Goal: Task Accomplishment & Management: Complete application form

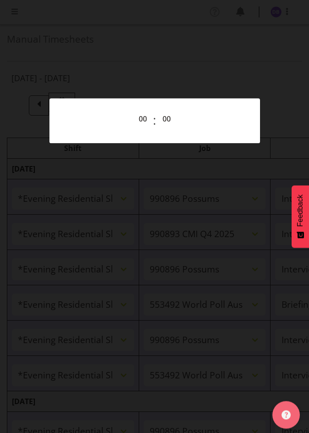
select select "48116"
select select "10633"
select select "47"
select select "48116"
select select "10575"
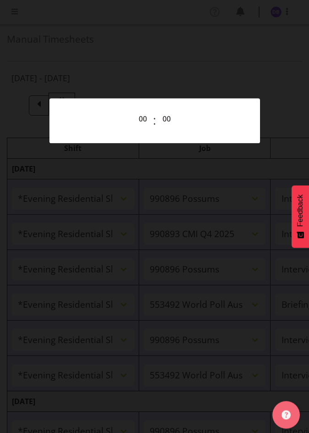
select select "47"
select select "48116"
select select "10633"
select select "47"
select select "48116"
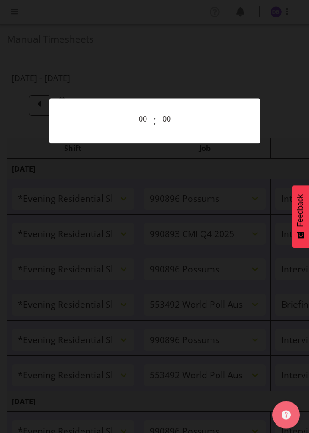
select select "10499"
select select "48116"
select select "10633"
select select "47"
select select "48116"
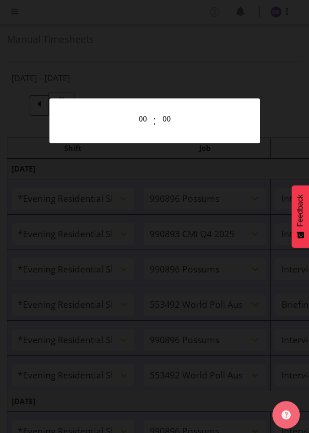
select select "10499"
select select "47"
select select "48116"
select select "10633"
select select "47"
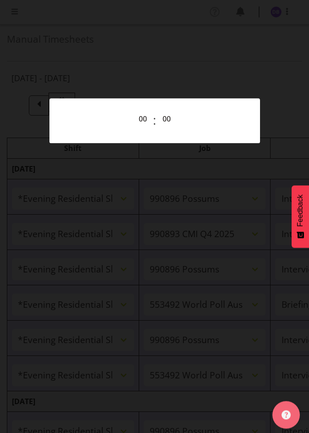
select select "48116"
select select "10499"
select select "47"
select select "48116"
select select "10730"
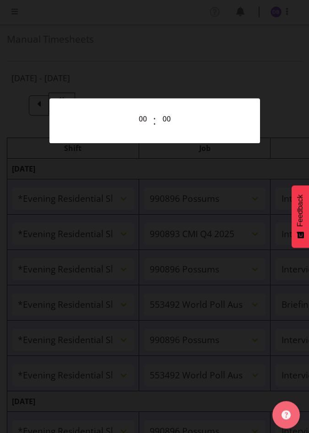
select select "47"
select select "48116"
select select "10499"
select select "47"
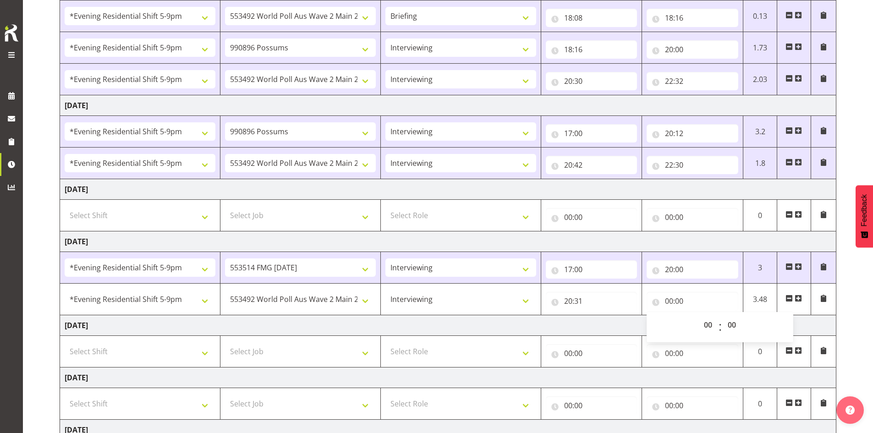
scroll to position [260, 0]
click at [309, 322] on select "00 01 02 03 04 05 06 07 08 09 10 11 12 13 14 15 16 17 18 19 20 21 22 23" at bounding box center [709, 325] width 21 height 18
select select "20"
click at [309, 316] on select "00 01 02 03 04 05 06 07 08 09 10 11 12 13 14 15 16 17 18 19 20 21 22 23" at bounding box center [709, 325] width 21 height 18
type input "20:00"
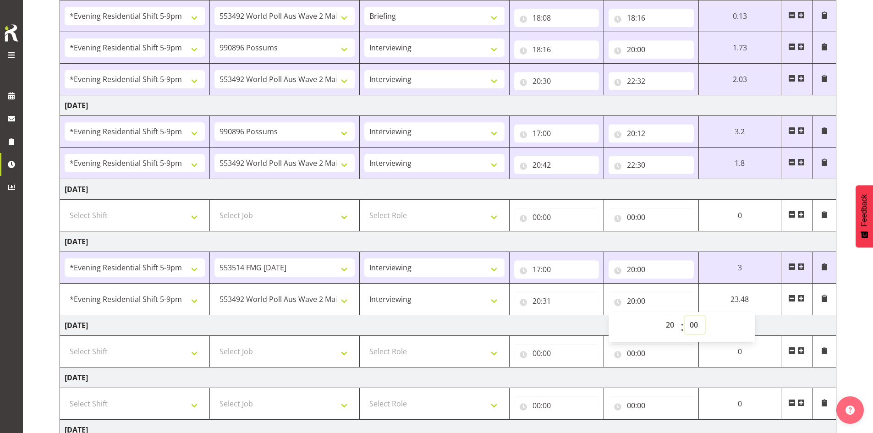
click at [309, 322] on select "00 01 02 03 04 05 06 07 08 09 10 11 12 13 14 15 16 17 18 19 20 21 22 23 24 25 2…" at bounding box center [695, 325] width 21 height 18
select select "48"
click at [309, 316] on select "00 01 02 03 04 05 06 07 08 09 10 11 12 13 14 15 16 17 18 19 20 21 22 23 24 25 2…" at bounding box center [695, 325] width 21 height 18
type input "20:48"
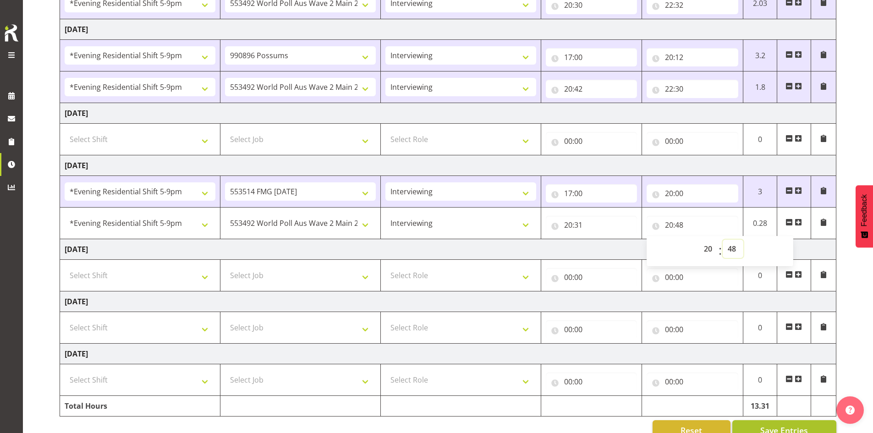
scroll to position [357, 0]
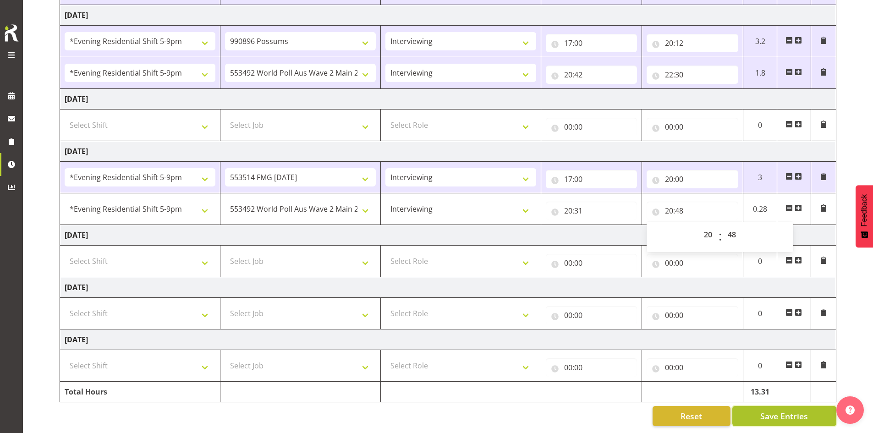
click at [309, 410] on span "Save Entries" at bounding box center [784, 416] width 48 height 12
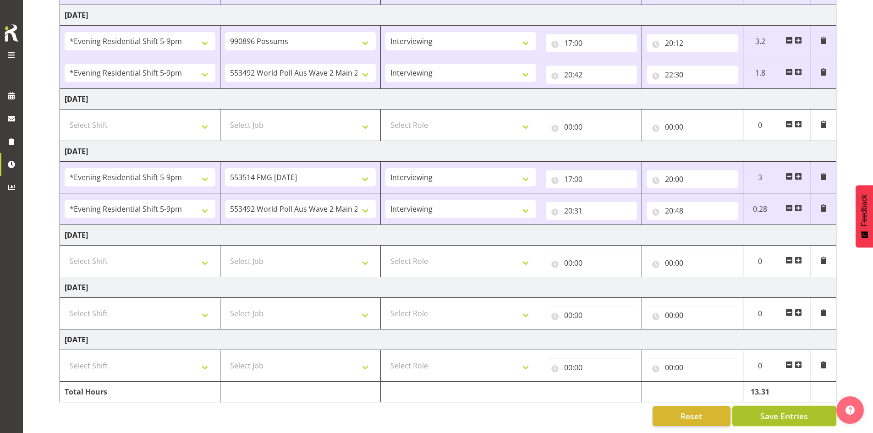
click at [309, 410] on span "Save Entries" at bounding box center [784, 416] width 48 height 12
